Goal: Information Seeking & Learning: Learn about a topic

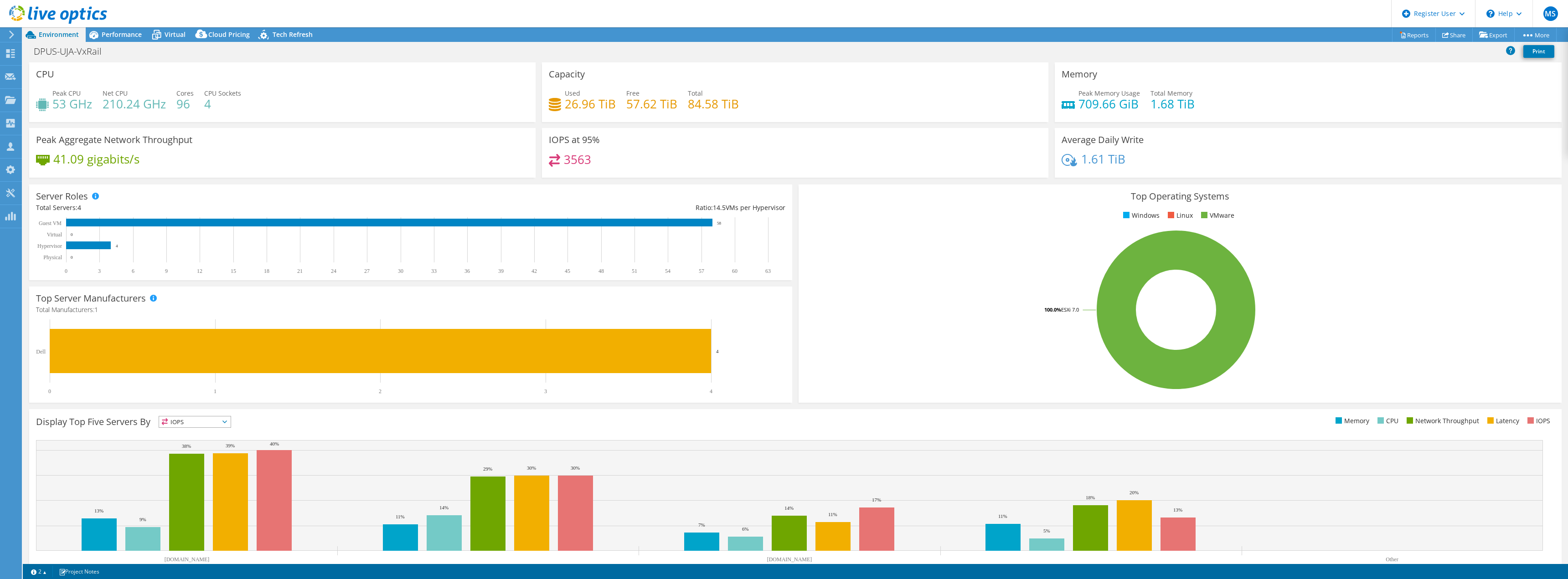
select select "USD"
click at [132, 31] on span "Performance" at bounding box center [122, 34] width 40 height 8
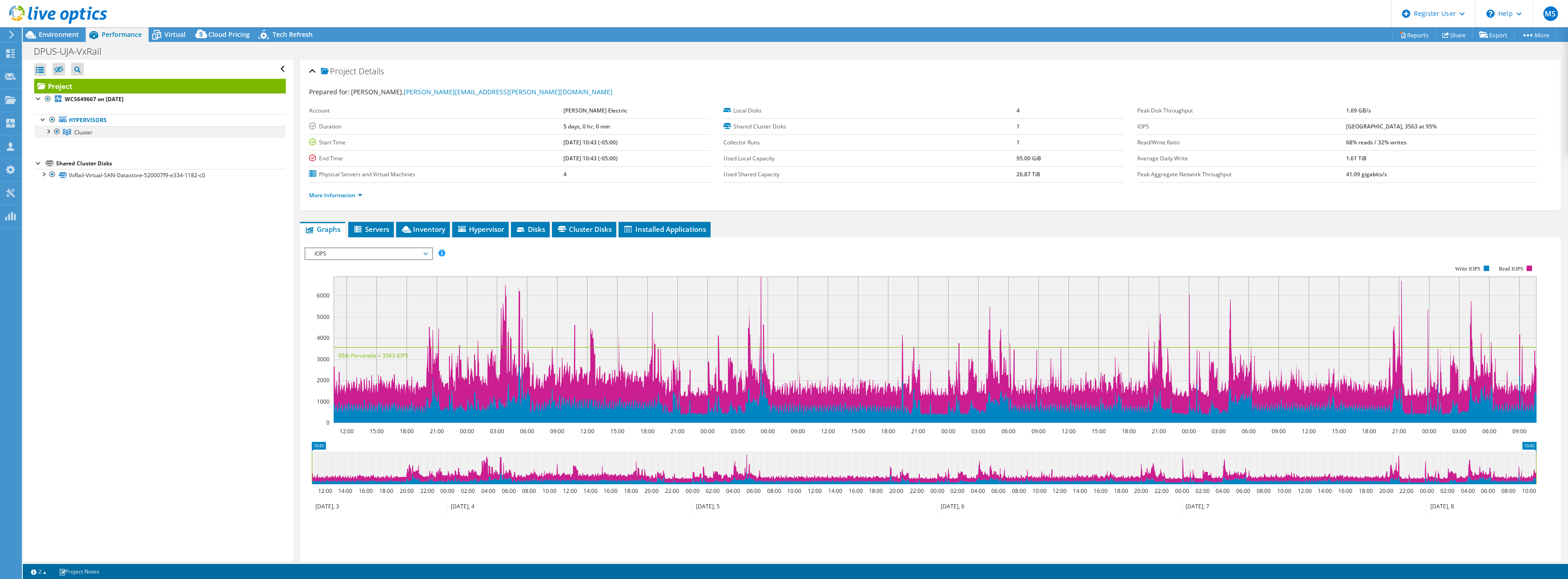
click at [45, 131] on div at bounding box center [48, 131] width 9 height 9
click at [54, 168] on div at bounding box center [52, 166] width 9 height 9
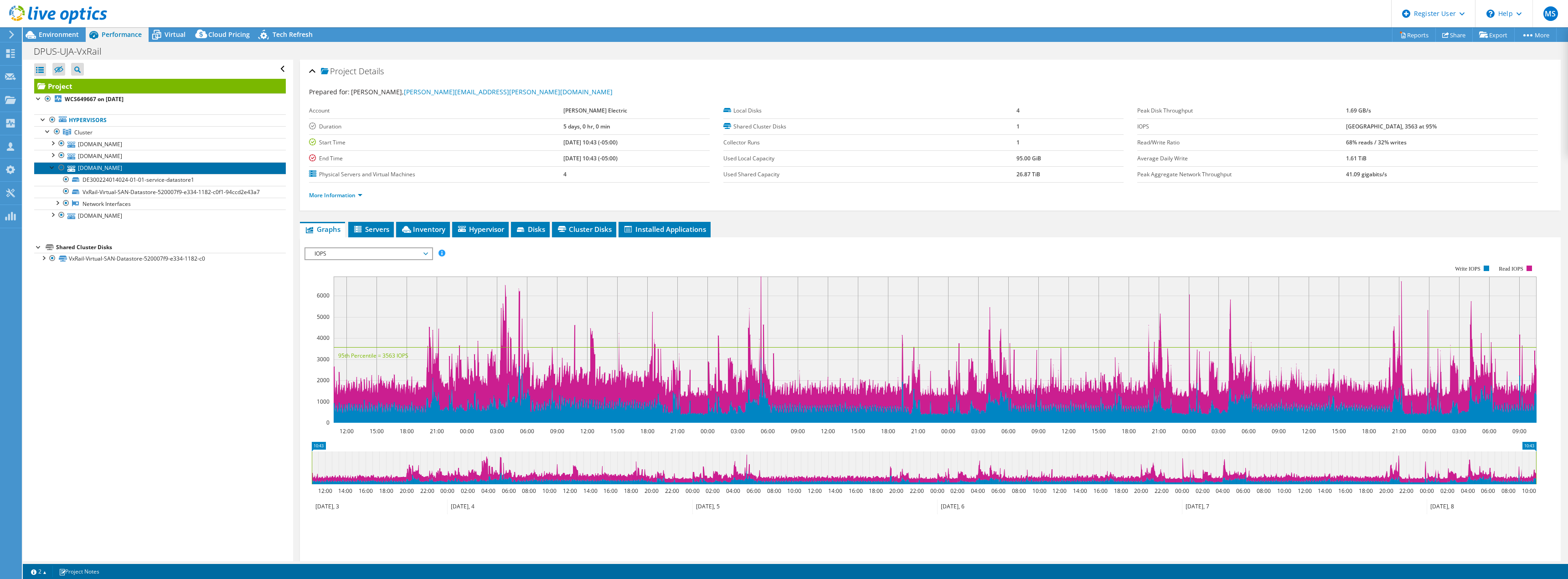
click at [121, 170] on link "[DOMAIN_NAME]" at bounding box center [160, 167] width 252 height 12
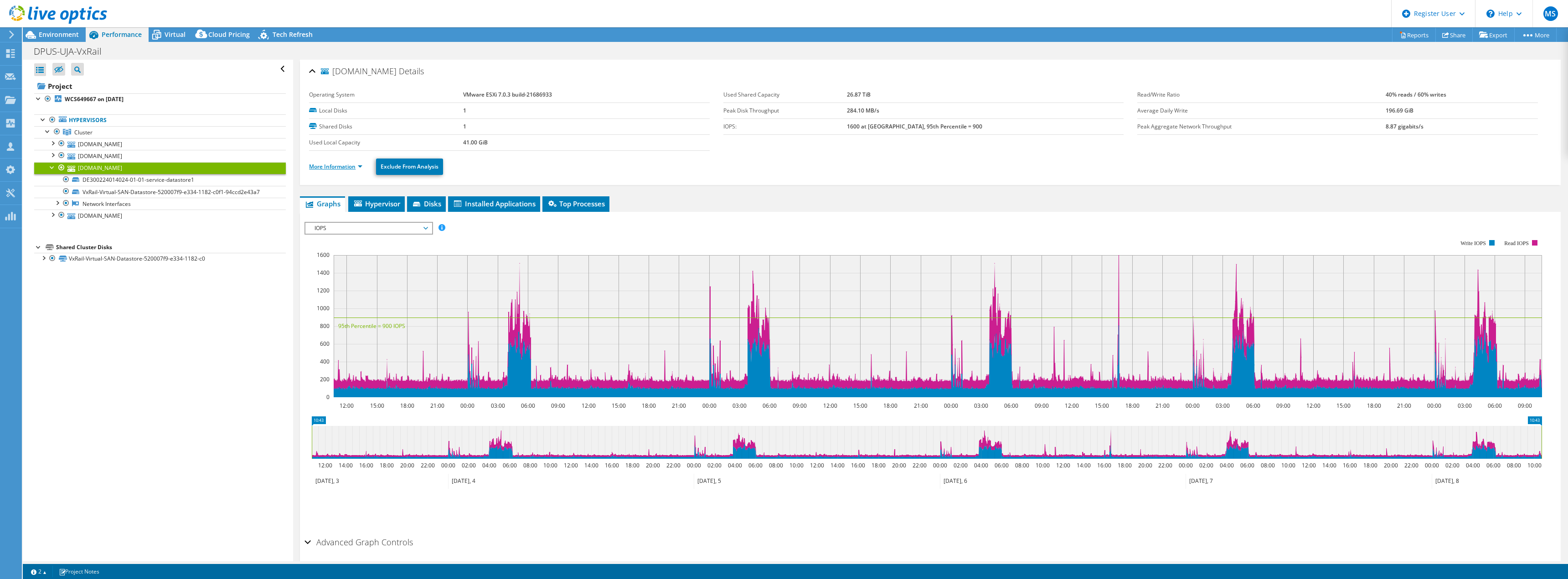
click at [349, 167] on link "More Information" at bounding box center [336, 166] width 53 height 7
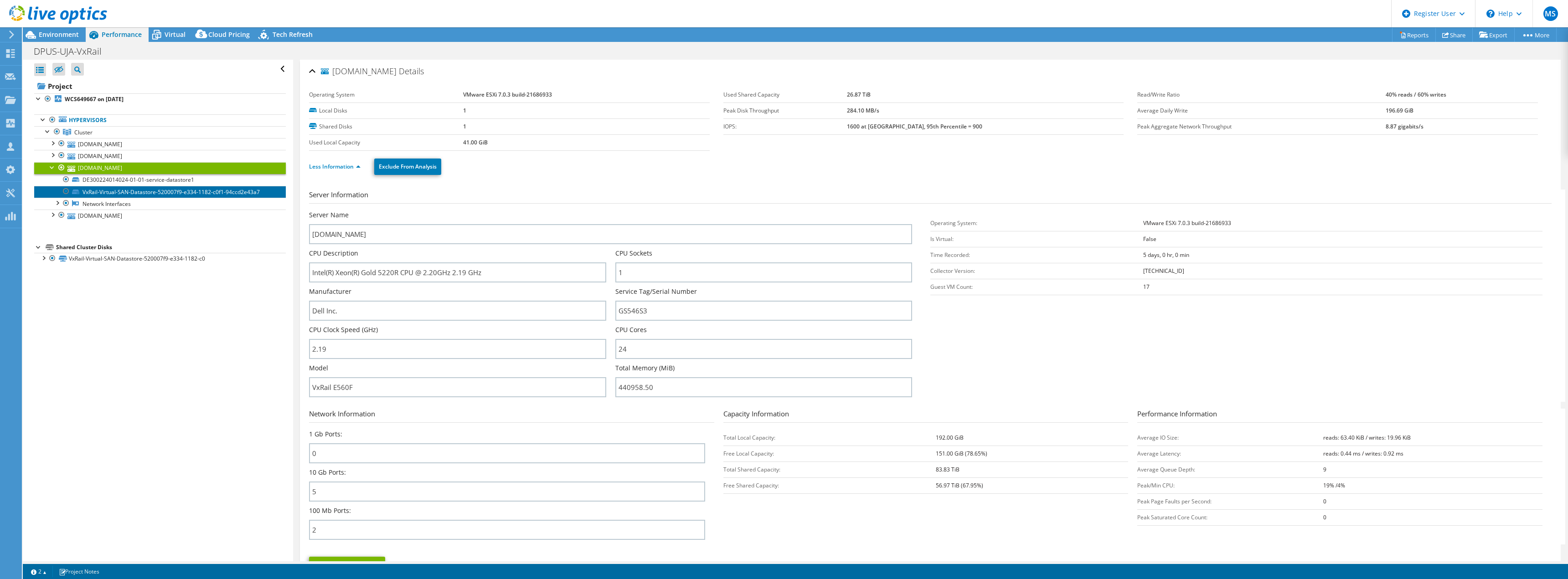
click at [165, 188] on link "VxRail-Virtual-SAN-Datastore-520007f9-e334-1182-c0f1-94ccd2e43a7" at bounding box center [160, 191] width 252 height 12
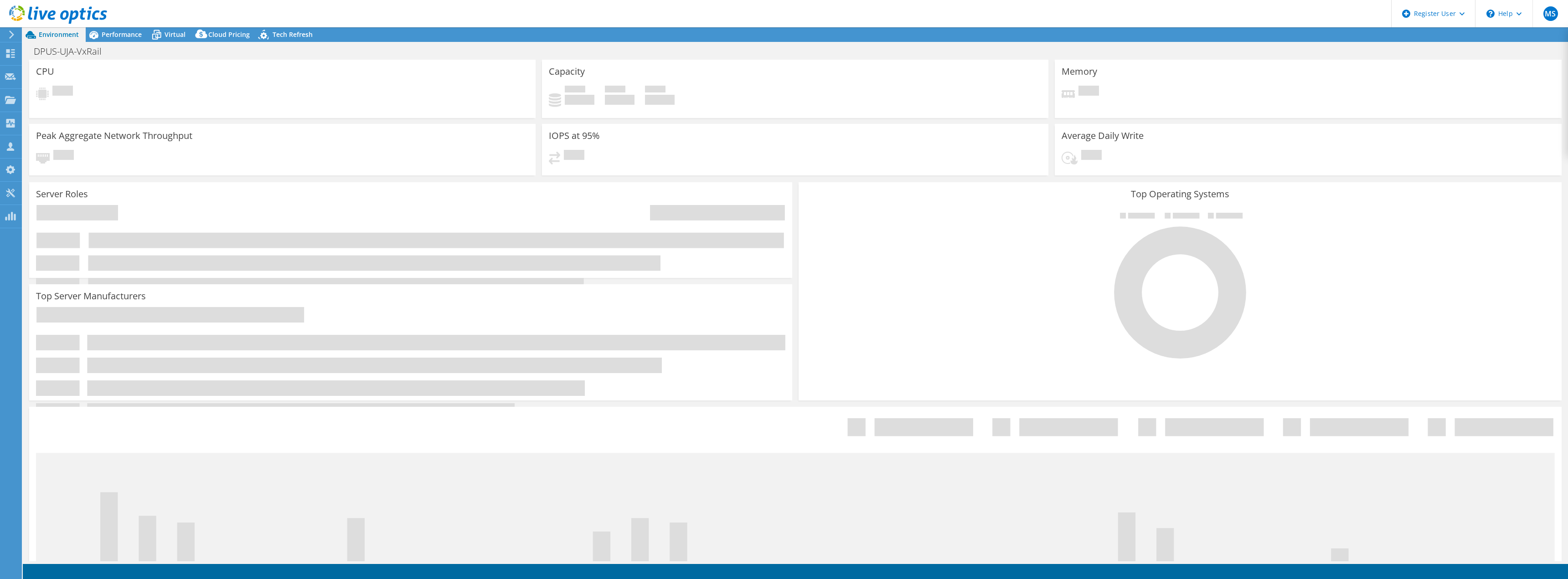
select select "USD"
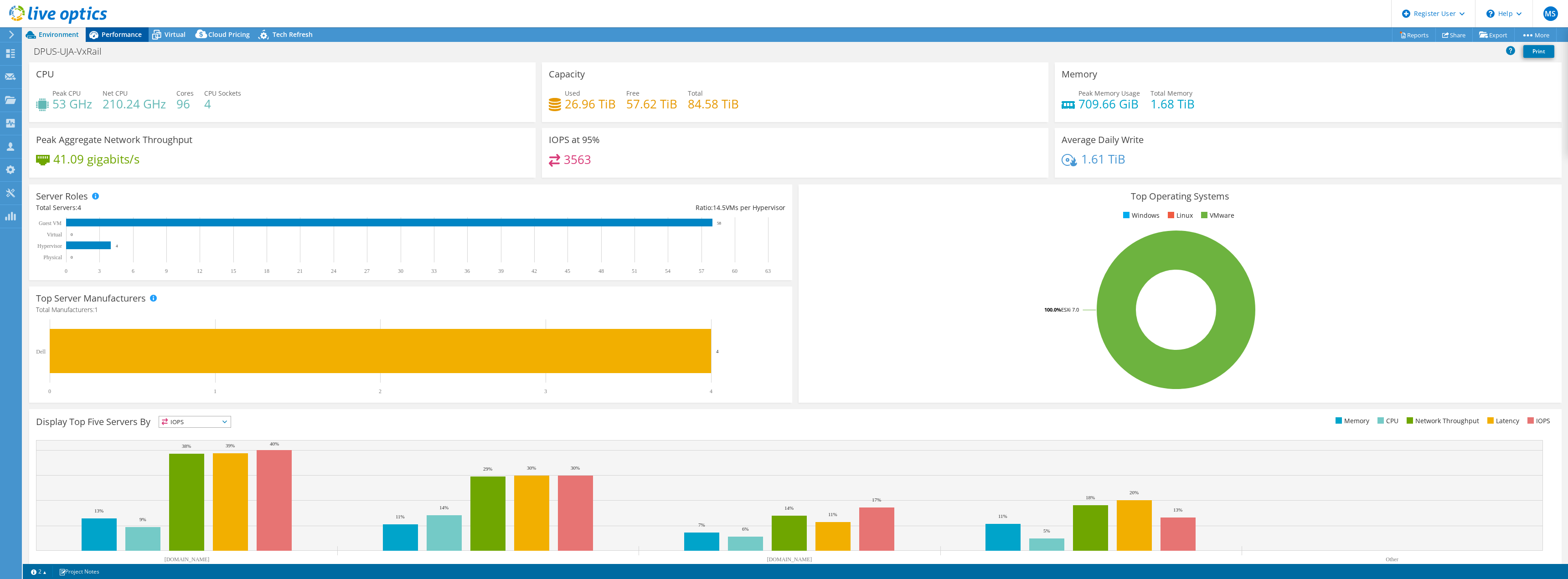
click at [120, 34] on span "Performance" at bounding box center [122, 34] width 40 height 8
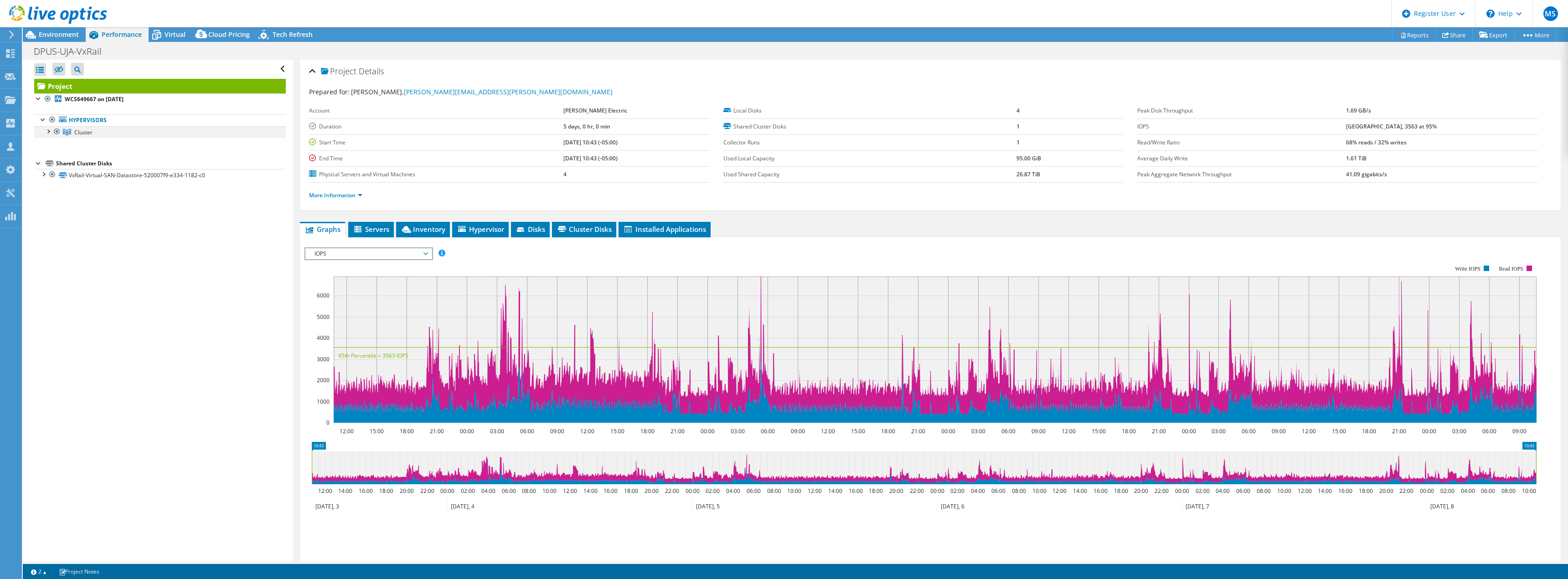
click at [45, 135] on div at bounding box center [48, 131] width 9 height 9
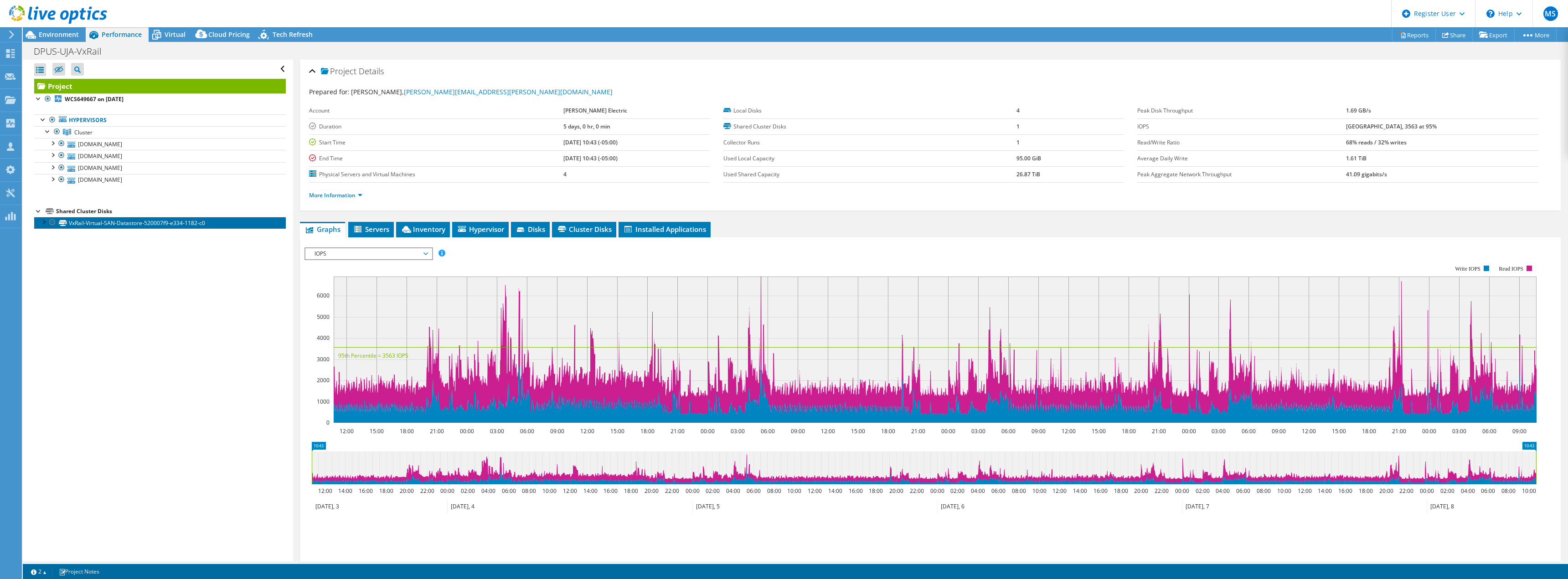
click at [132, 222] on link "VxRail-Virtual-SAN-Datastore-520007f9-e334-1182-c0" at bounding box center [160, 222] width 252 height 12
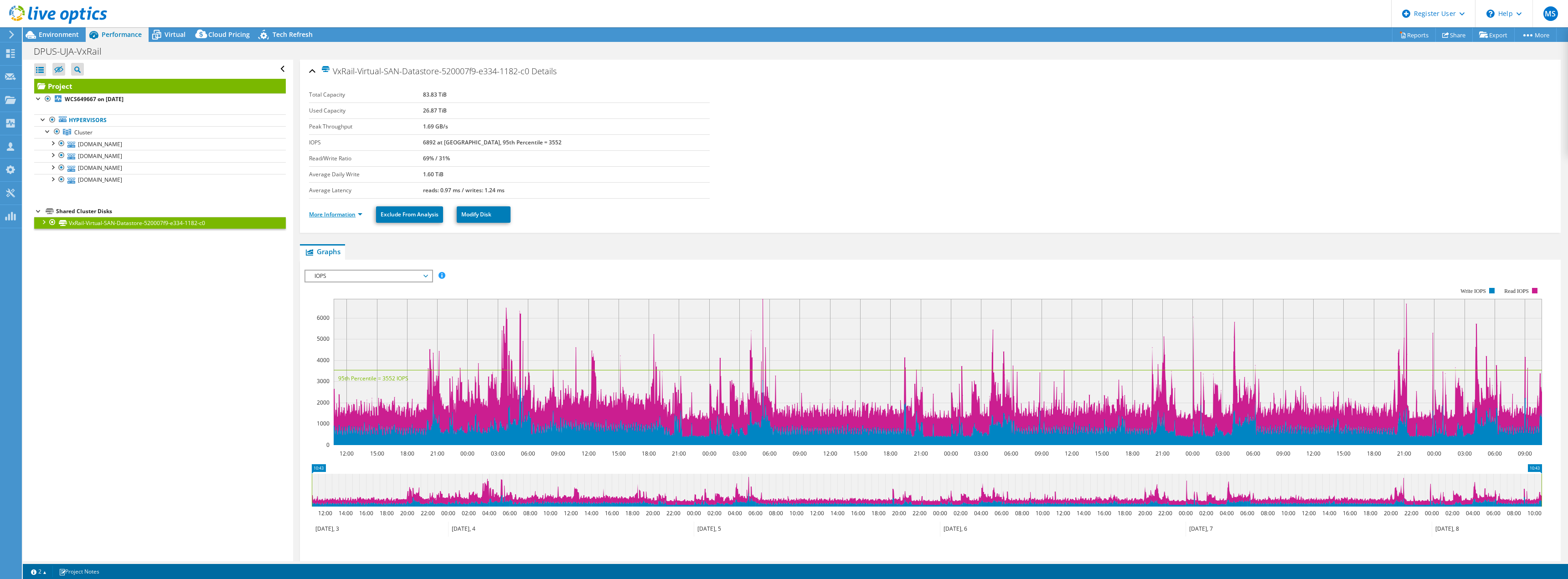
click at [353, 216] on link "More Information" at bounding box center [336, 214] width 53 height 7
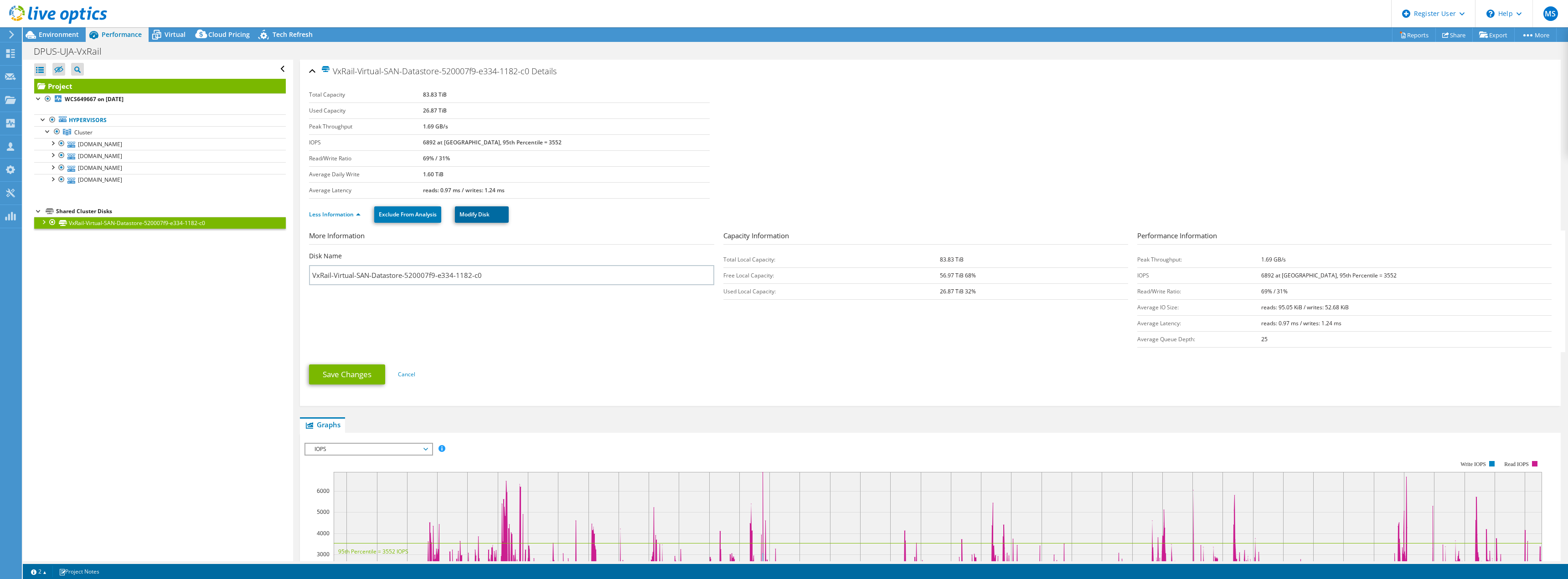
click at [496, 215] on link "Modify Disk" at bounding box center [482, 215] width 54 height 17
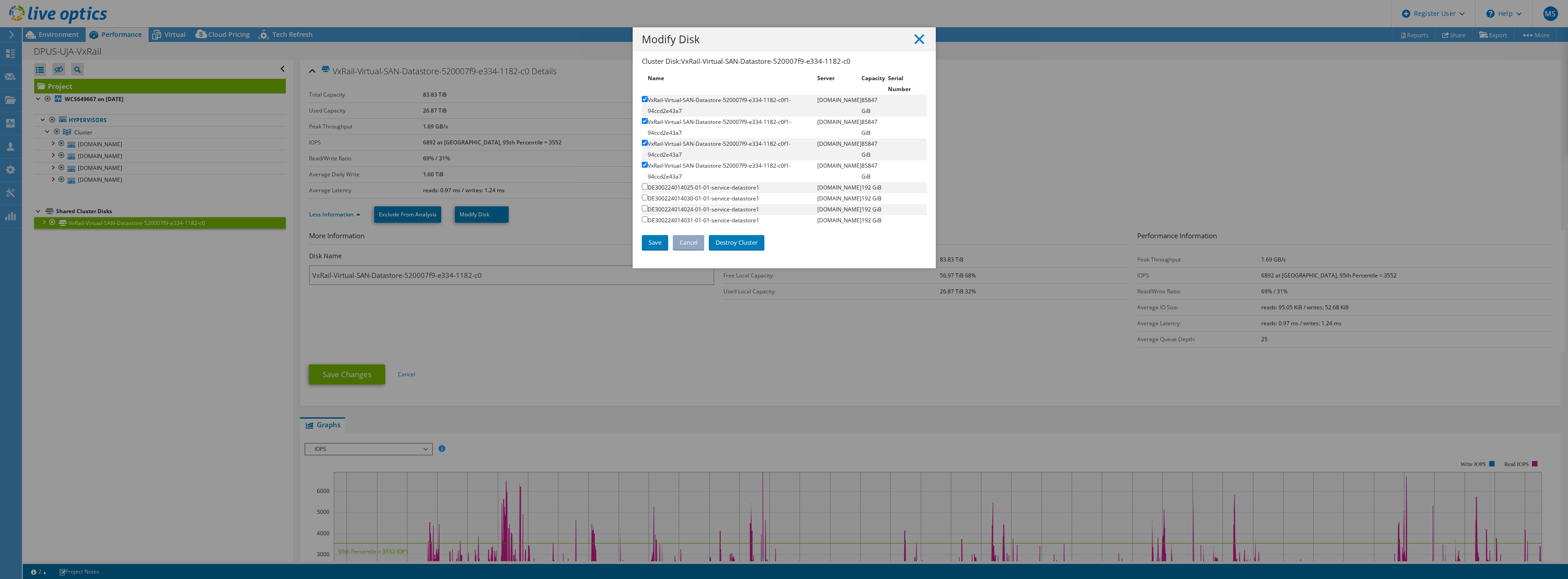
click at [915, 38] on line at bounding box center [920, 40] width 9 height 9
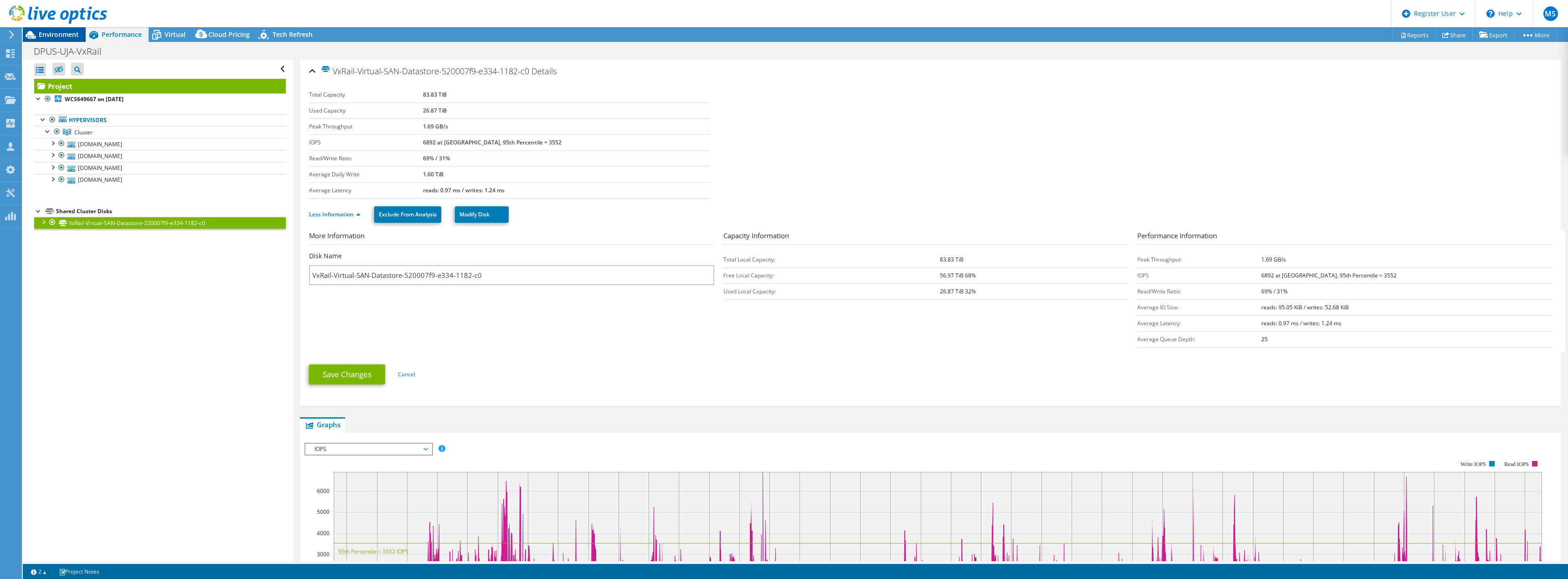
click at [73, 35] on span "Environment" at bounding box center [59, 34] width 40 height 8
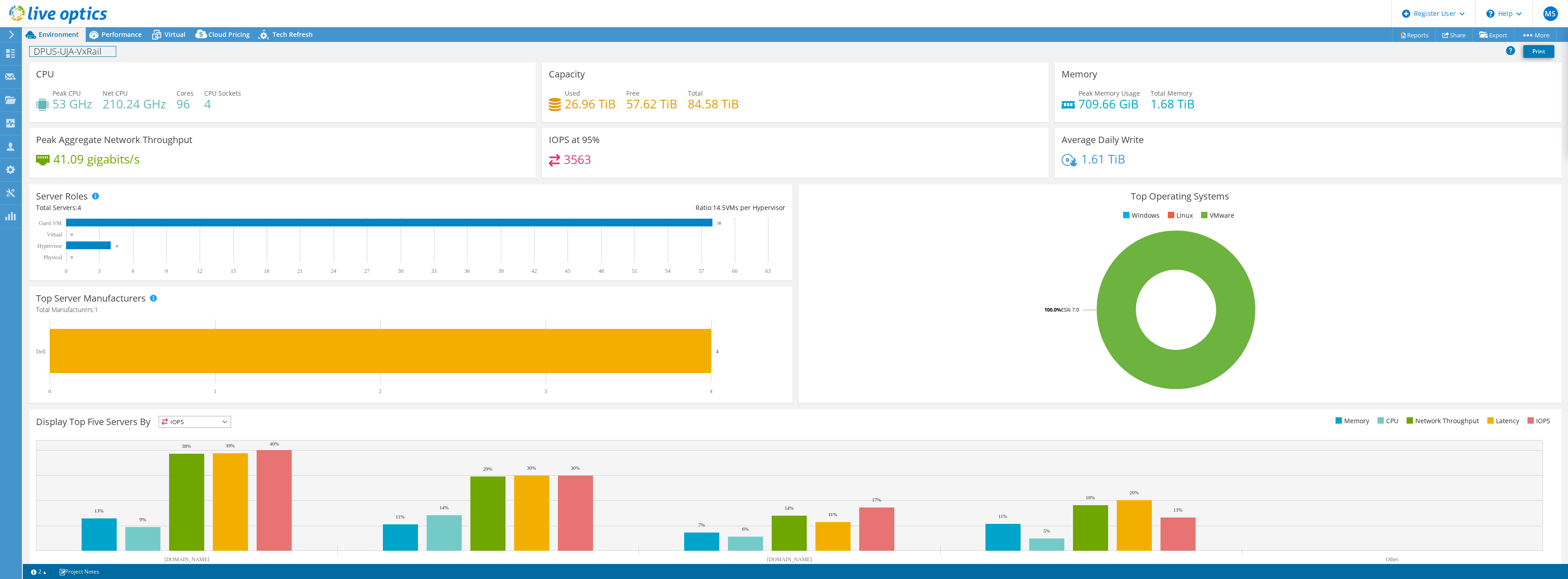
click at [109, 45] on div "DPUS-UJA-VxRail Print" at bounding box center [795, 51] width 1546 height 17
click at [109, 42] on div "DPUS-UJA-VxRail Print" at bounding box center [795, 52] width 1546 height 20
click at [109, 39] on span "Performance" at bounding box center [122, 34] width 40 height 8
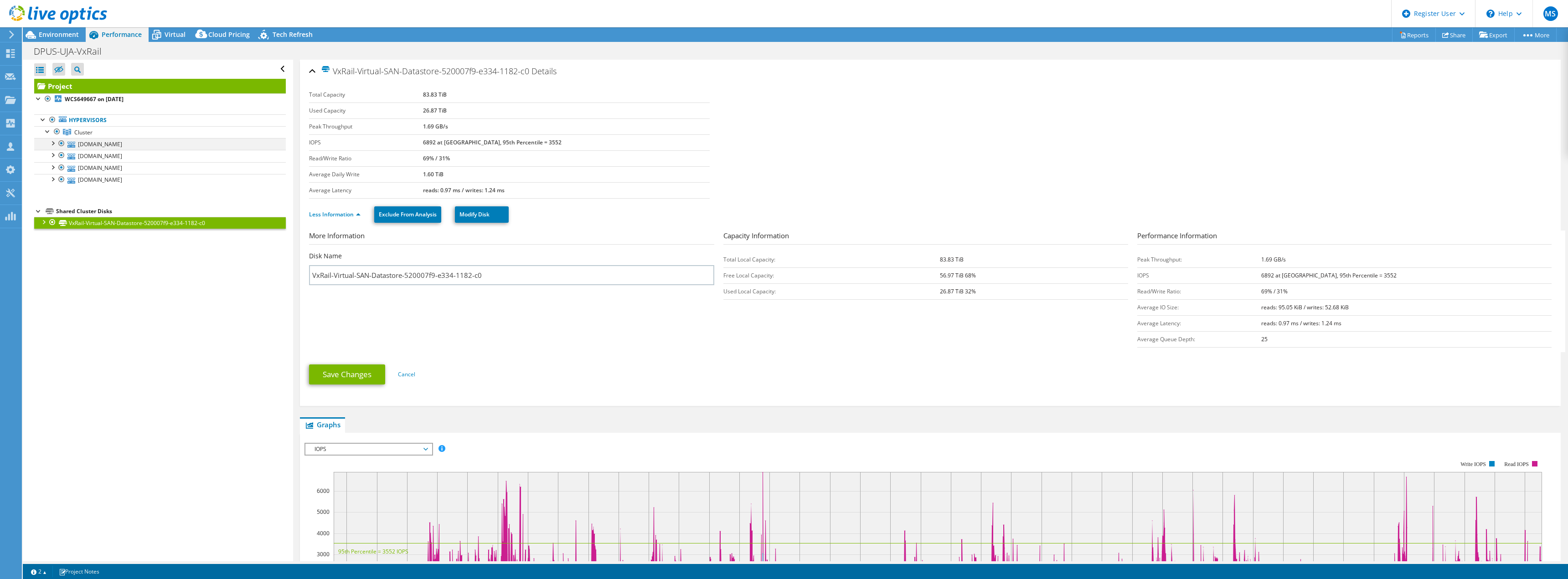
click at [54, 143] on div at bounding box center [52, 142] width 9 height 9
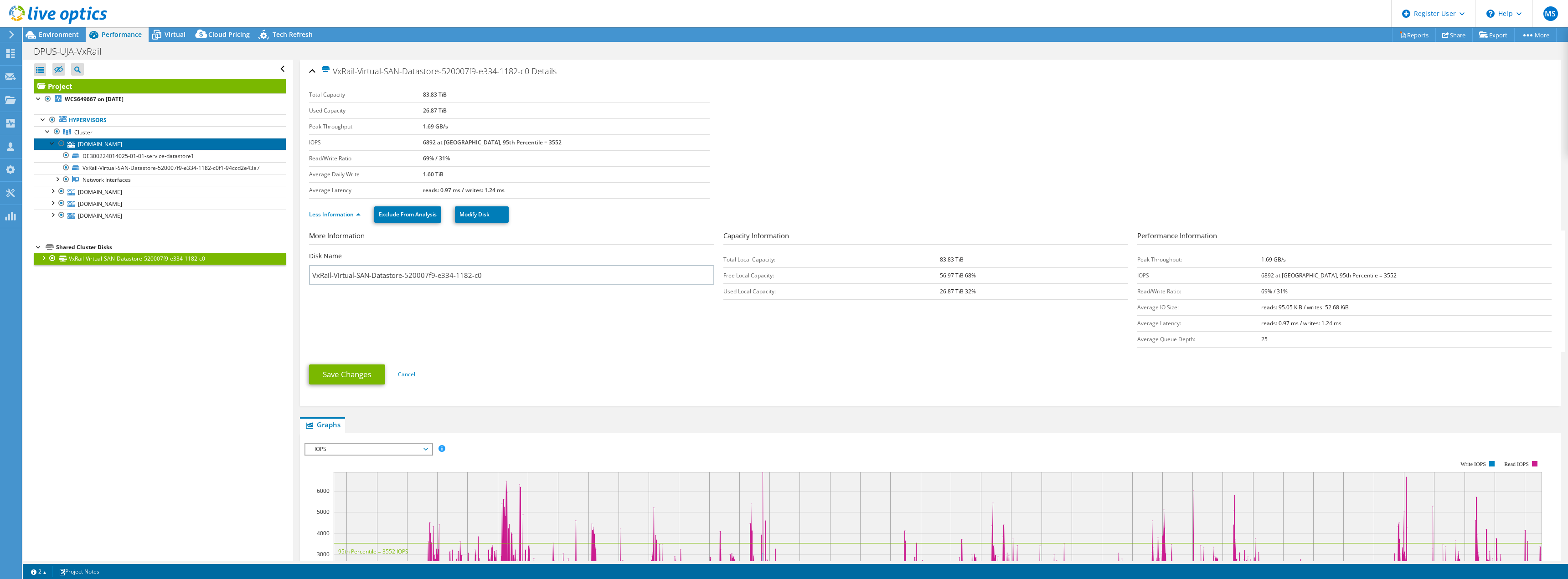
click at [92, 147] on link "[DOMAIN_NAME]" at bounding box center [160, 143] width 252 height 12
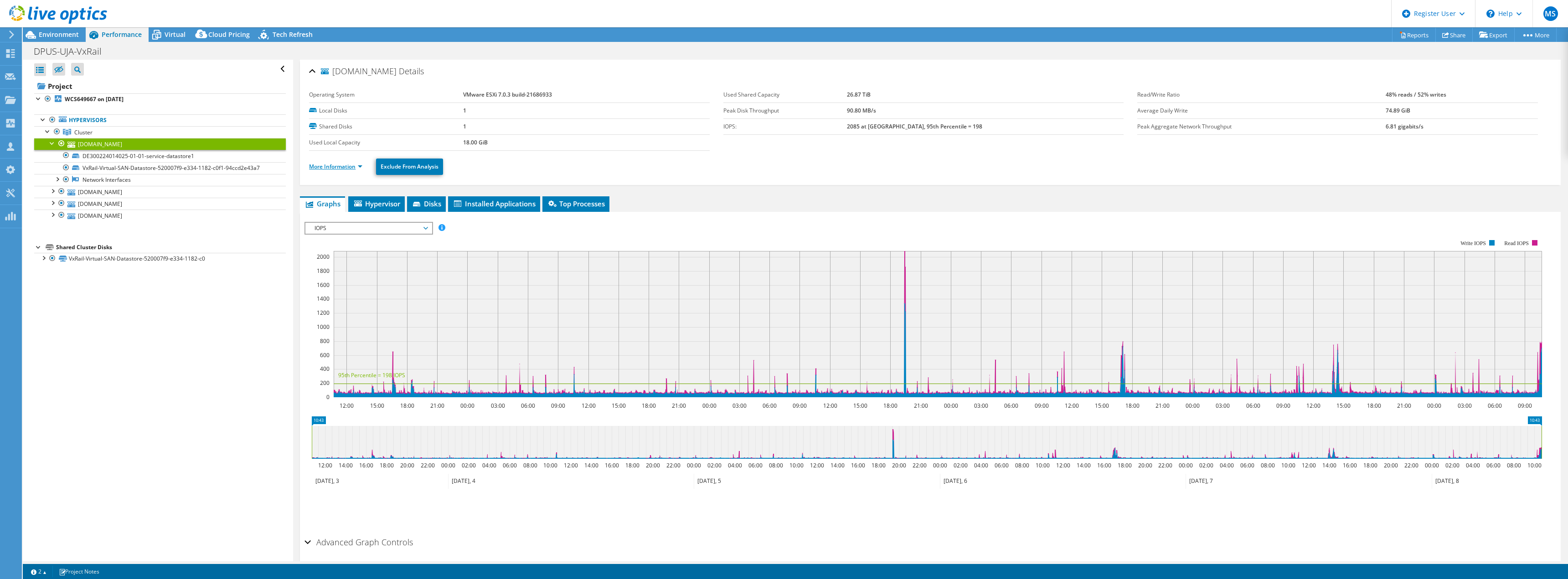
click at [329, 170] on link "More Information" at bounding box center [336, 166] width 53 height 7
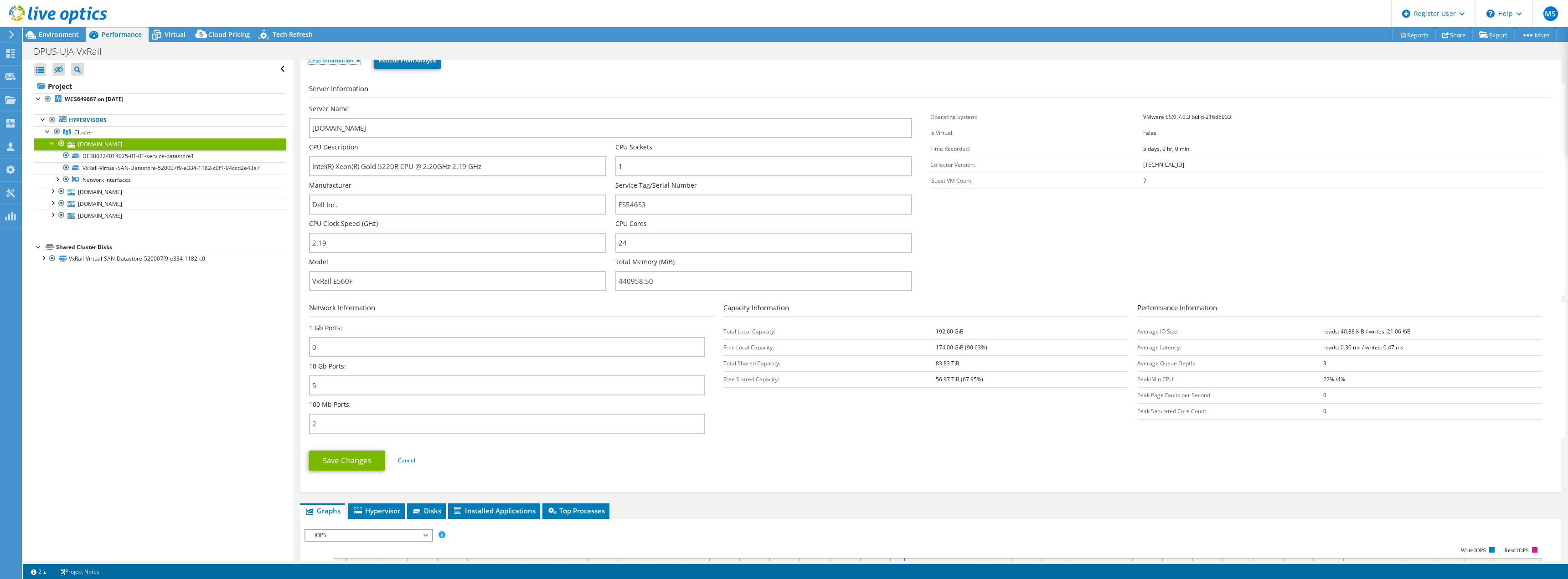
scroll to position [91, 0]
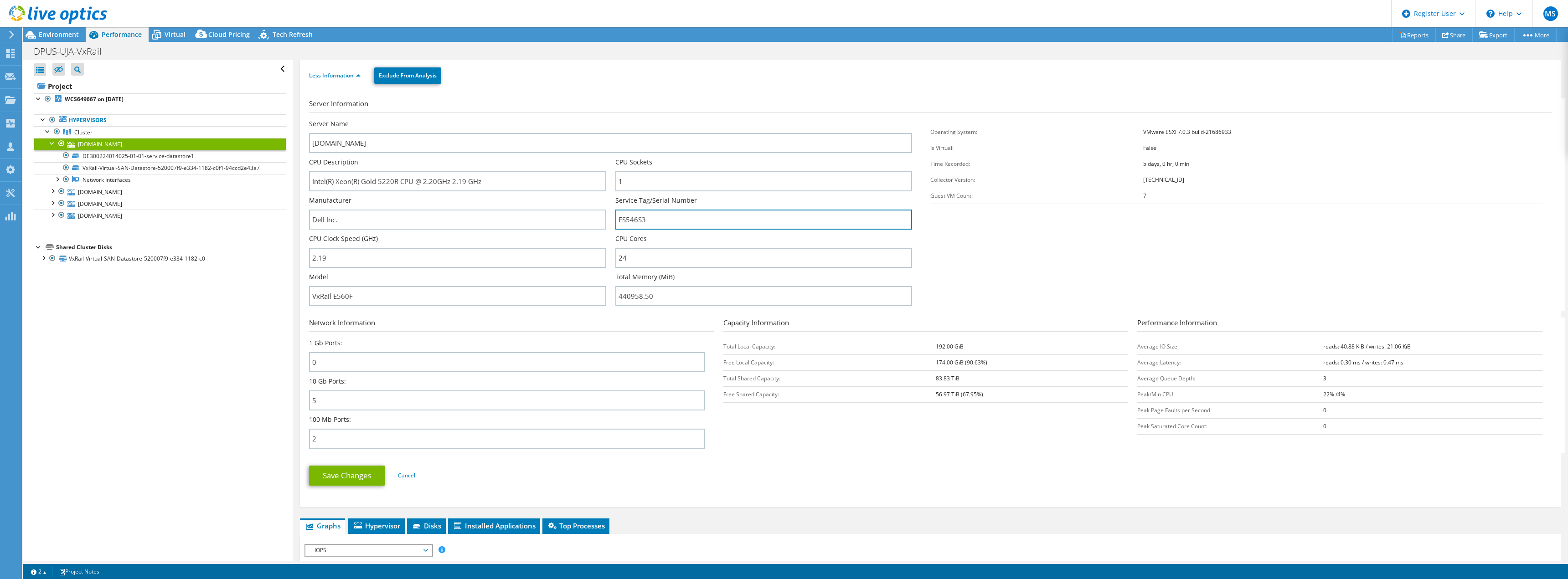
drag, startPoint x: 659, startPoint y: 222, endPoint x: 608, endPoint y: 225, distance: 51.1
click at [608, 119] on div "Server Name [DOMAIN_NAME] CPU Description Intel(R) Xeon(R) Gold 5220R CPU @ 2.2…" at bounding box center [615, 119] width 612 height 0
click at [42, 36] on span "Environment" at bounding box center [59, 34] width 40 height 8
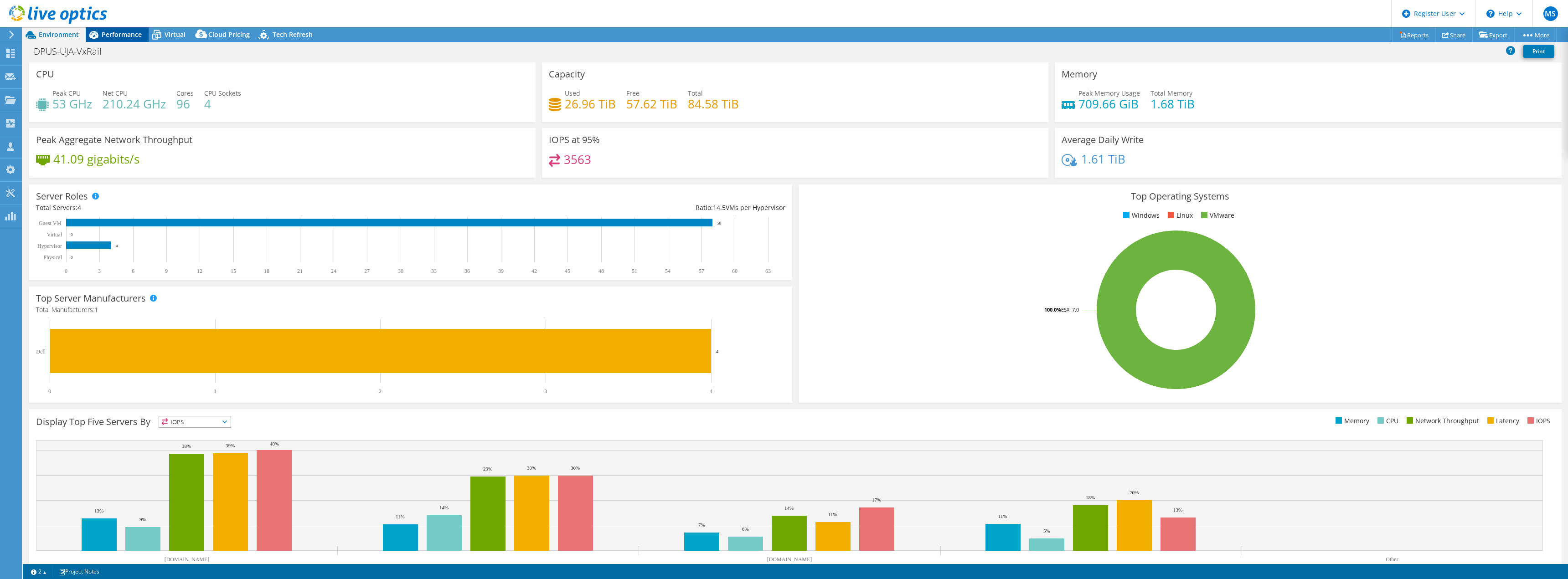
click at [132, 34] on span "Performance" at bounding box center [122, 34] width 40 height 8
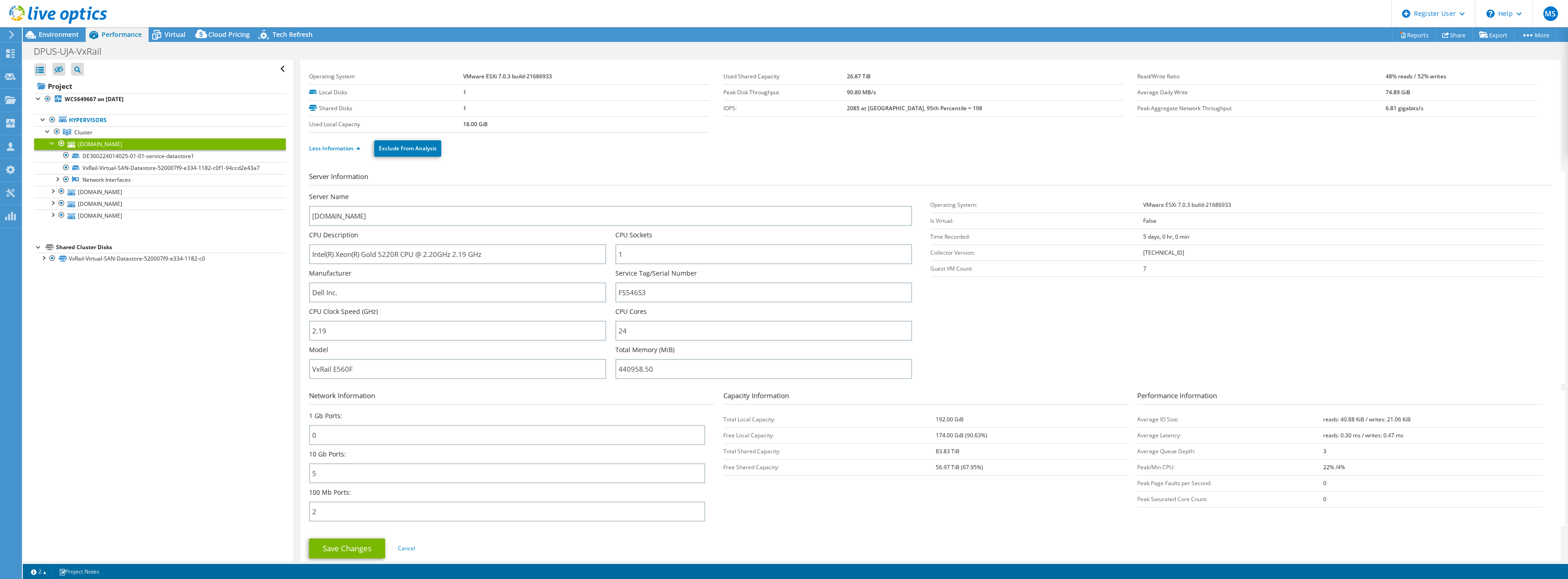
scroll to position [0, 0]
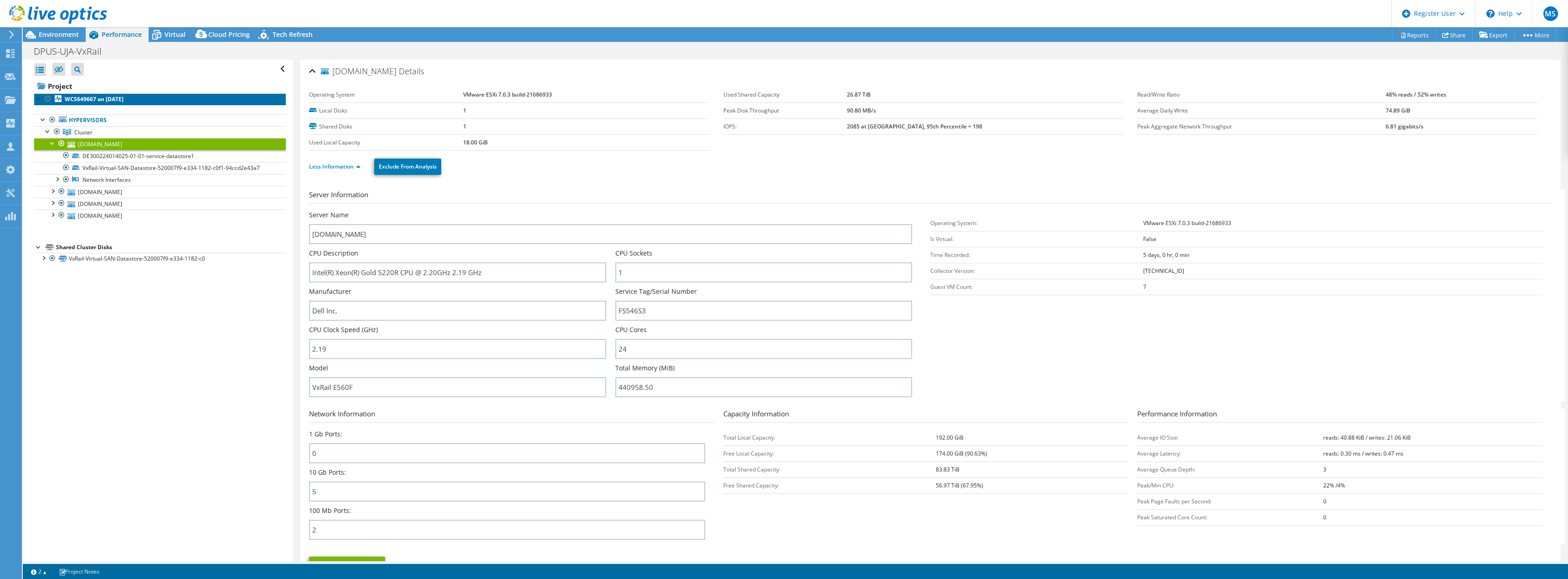
click at [93, 96] on b "WCS649667 on [DATE]" at bounding box center [94, 99] width 59 height 7
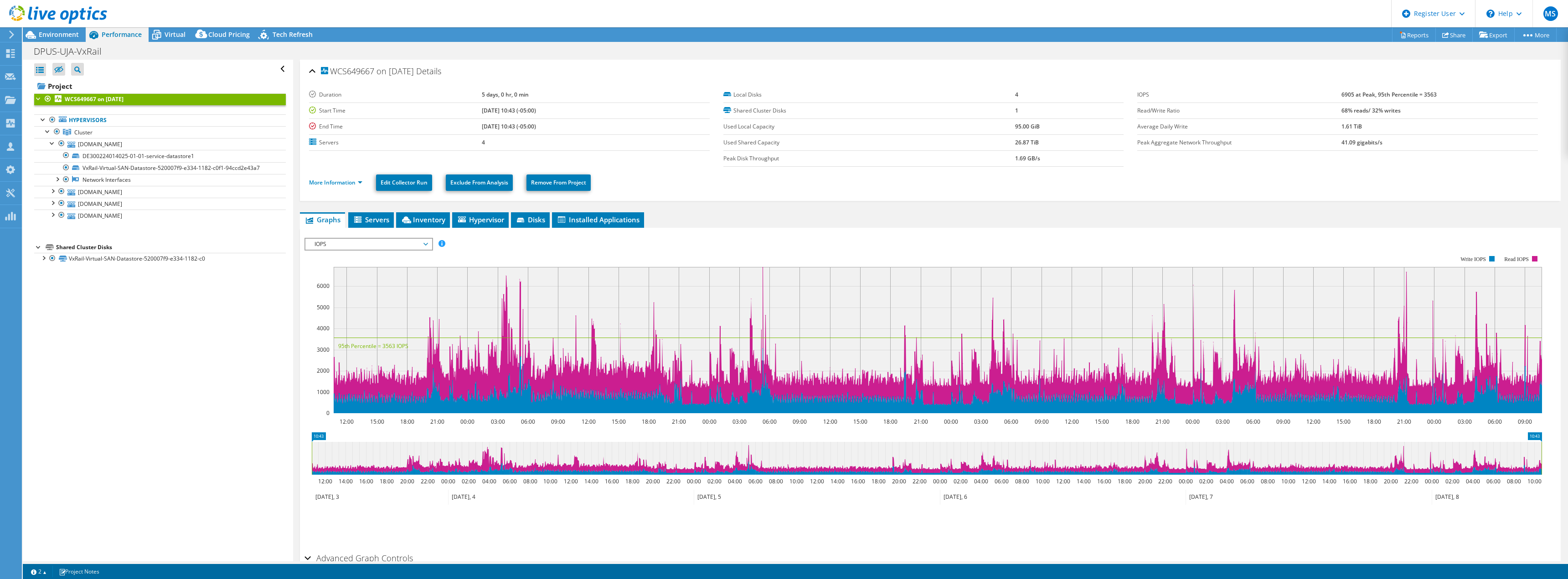
click at [353, 188] on ul "More Information Edit Collector Run Exclude From Analysis Remove From Project" at bounding box center [930, 181] width 1242 height 18
click at [351, 187] on li "More Information" at bounding box center [338, 182] width 59 height 10
click at [345, 183] on link "More Information" at bounding box center [336, 182] width 53 height 7
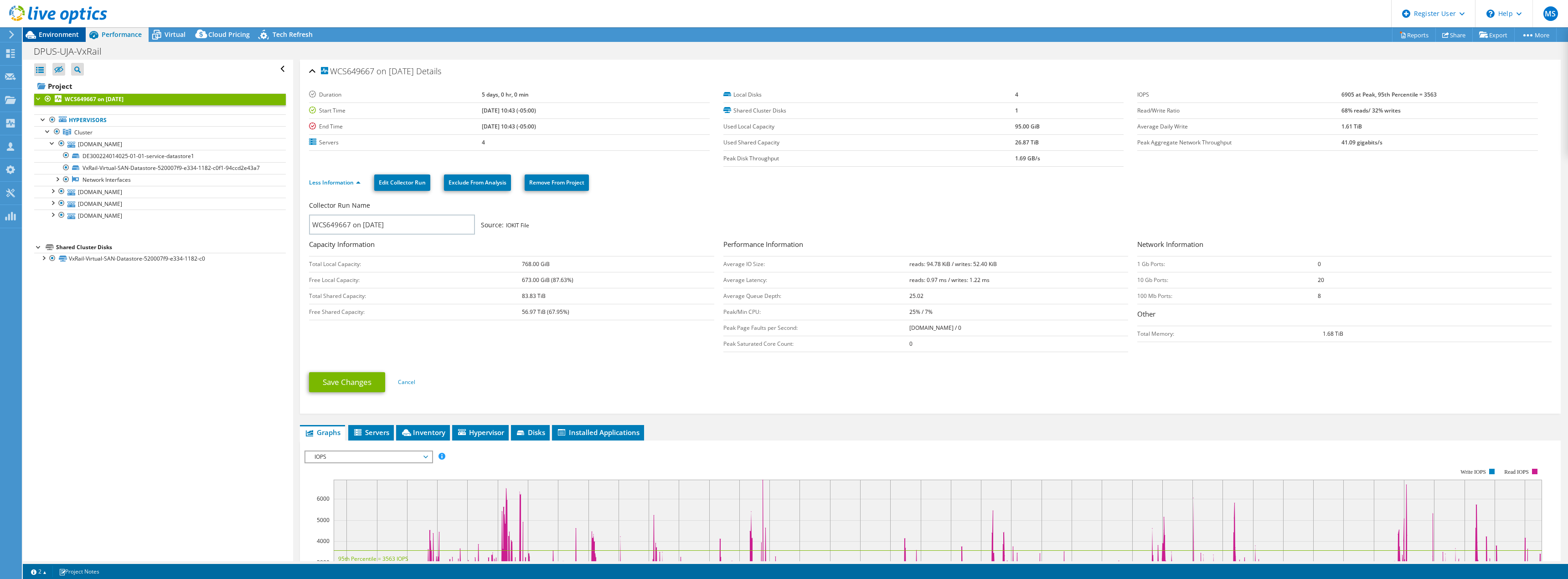
click at [56, 38] on span "Environment" at bounding box center [59, 34] width 40 height 8
